Goal: Navigation & Orientation: Find specific page/section

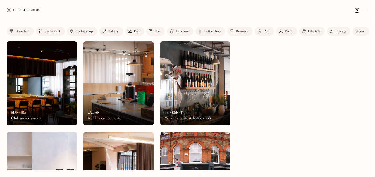
click at [81, 32] on div "Coffee shop" at bounding box center [84, 31] width 17 height 3
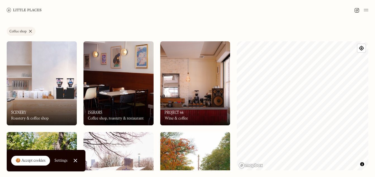
click at [367, 9] on img at bounding box center [366, 10] width 4 height 7
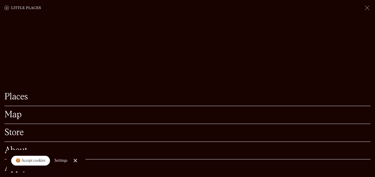
click at [12, 114] on link "Map" at bounding box center [187, 115] width 366 height 9
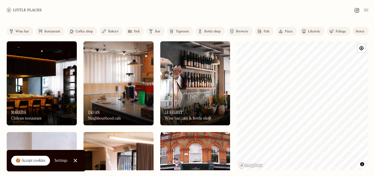
click at [37, 160] on div "🍪 Accept cookies" at bounding box center [31, 161] width 30 height 6
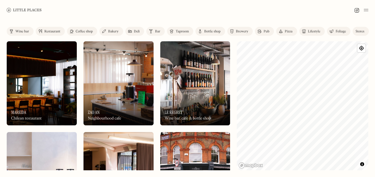
click at [218, 100] on div "Label Wine bar Restaurant Coffee shop Bakery Deli Bar Taproom Bottle shop Brewe…" at bounding box center [187, 98] width 375 height 157
click at [359, 177] on html "Places Map Store About Apply 🍪 Accept cookies Settings Close Cookie Popup Close…" at bounding box center [187, 88] width 375 height 177
click at [306, 174] on div "Label Wine bar Restaurant Coffee shop Bakery Deli Bar Taproom Bottle shop Brewe…" at bounding box center [187, 98] width 375 height 157
click at [282, 39] on div "Label Wine bar Restaurant Coffee shop Bakery Deli Bar Taproom Bottle shop Brewe…" at bounding box center [187, 98] width 375 height 157
